Goal: Book appointment/travel/reservation

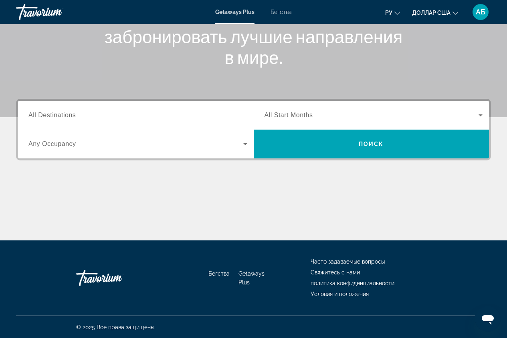
scroll to position [123, 0]
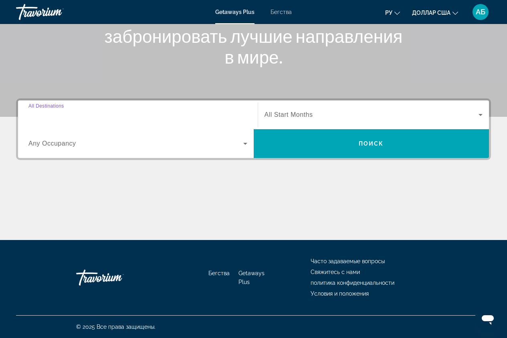
click at [80, 117] on input "Destination All Destinations" at bounding box center [137, 116] width 219 height 10
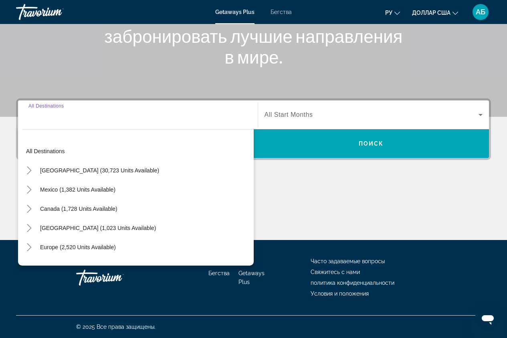
click at [326, 197] on div "Основное содержание" at bounding box center [253, 210] width 475 height 60
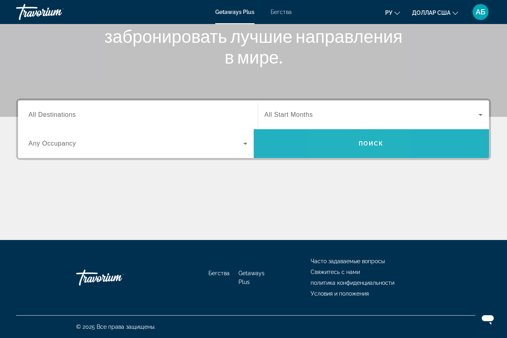
click at [348, 149] on span "Виджет поиска" at bounding box center [372, 143] width 236 height 19
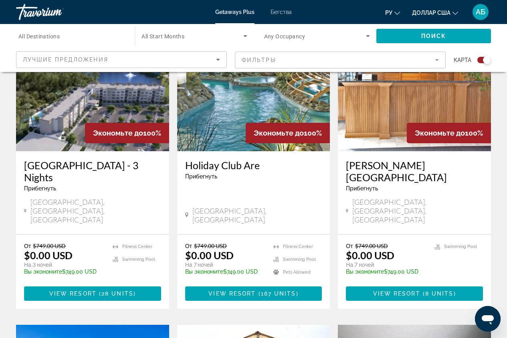
scroll to position [320, 0]
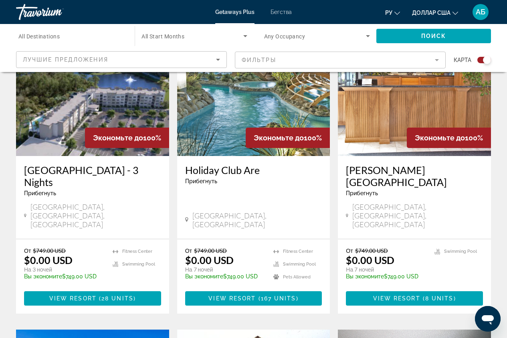
click at [225, 107] on img "Основное содержание" at bounding box center [253, 92] width 153 height 128
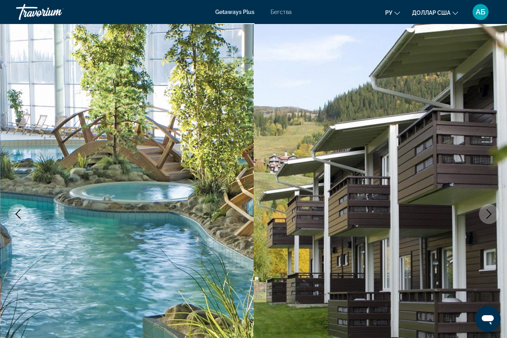
click at [487, 216] on icon "Next image" at bounding box center [489, 215] width 10 height 10
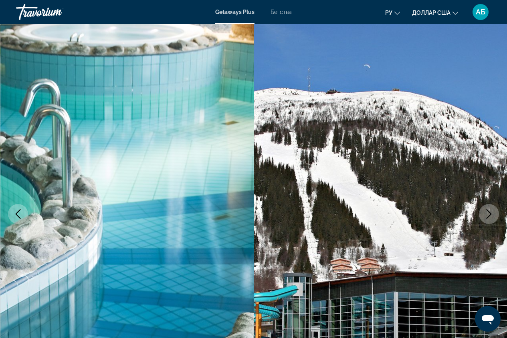
click at [487, 216] on icon "Next image" at bounding box center [489, 215] width 10 height 10
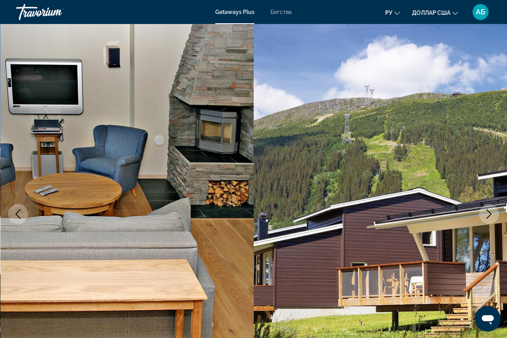
click at [16, 210] on icon "Previous image" at bounding box center [18, 215] width 10 height 10
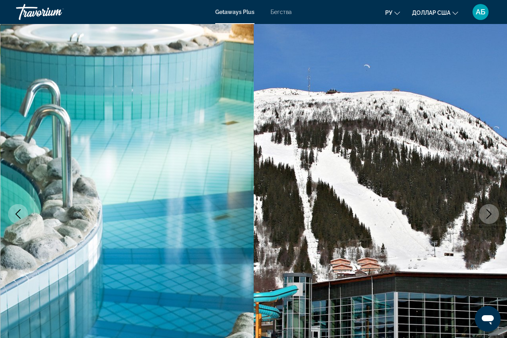
click at [16, 210] on icon "Previous image" at bounding box center [18, 215] width 10 height 10
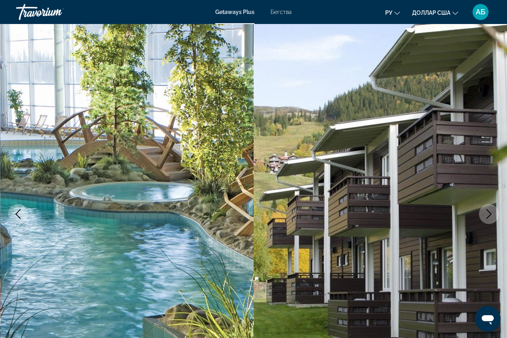
click at [17, 210] on icon "Previous image" at bounding box center [18, 215] width 10 height 10
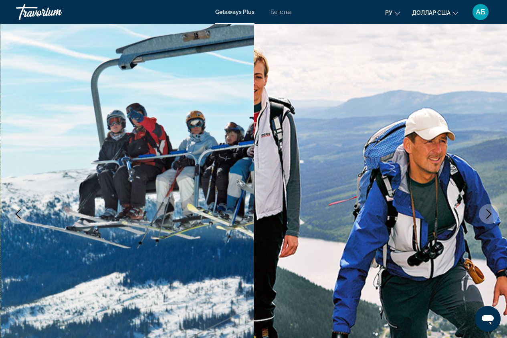
click at [16, 216] on icon "Previous image" at bounding box center [18, 215] width 10 height 10
